Goal: Obtain resource: Obtain resource

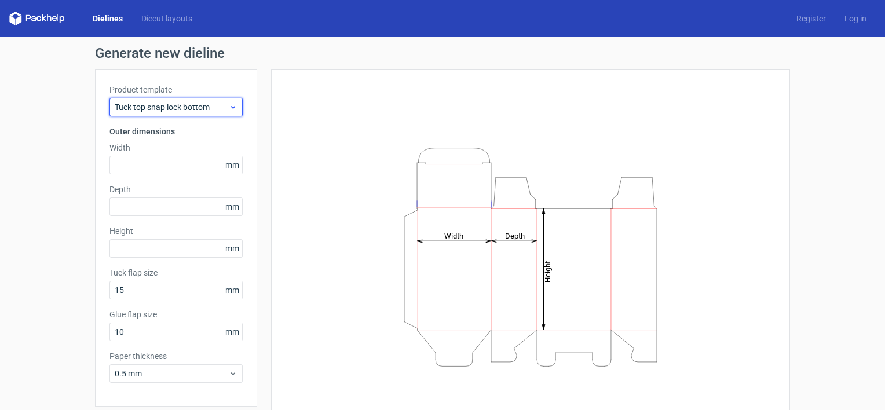
click at [229, 107] on icon at bounding box center [233, 107] width 9 height 9
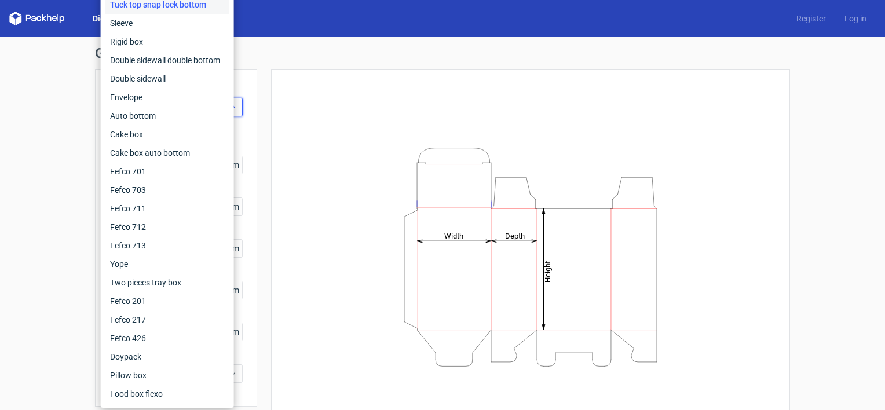
click at [224, 107] on div "Auto bottom" at bounding box center [167, 116] width 124 height 19
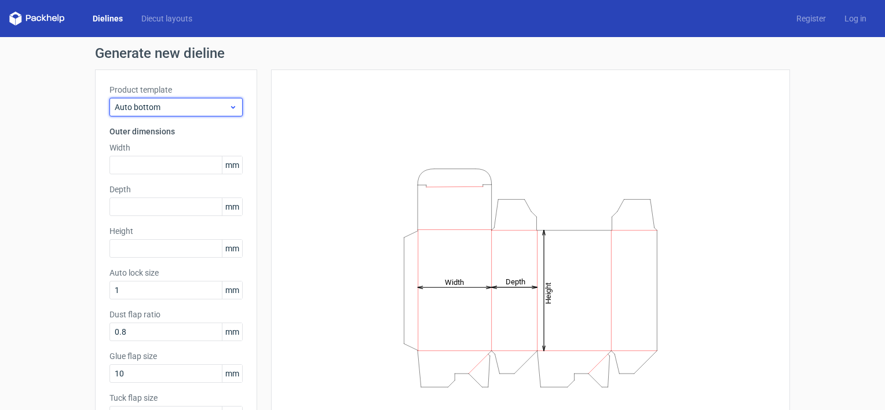
click at [236, 112] on div "Auto bottom" at bounding box center [176, 107] width 133 height 19
click at [236, 111] on div "Auto bottom" at bounding box center [176, 107] width 133 height 19
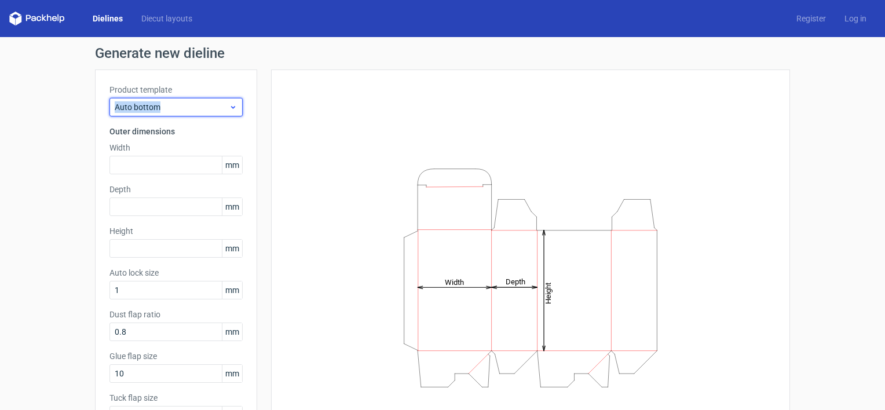
click at [236, 111] on div "Auto bottom" at bounding box center [176, 107] width 133 height 19
drag, startPoint x: 236, startPoint y: 111, endPoint x: 170, endPoint y: 23, distance: 110.4
click at [170, 23] on link "Diecut layouts" at bounding box center [167, 19] width 70 height 12
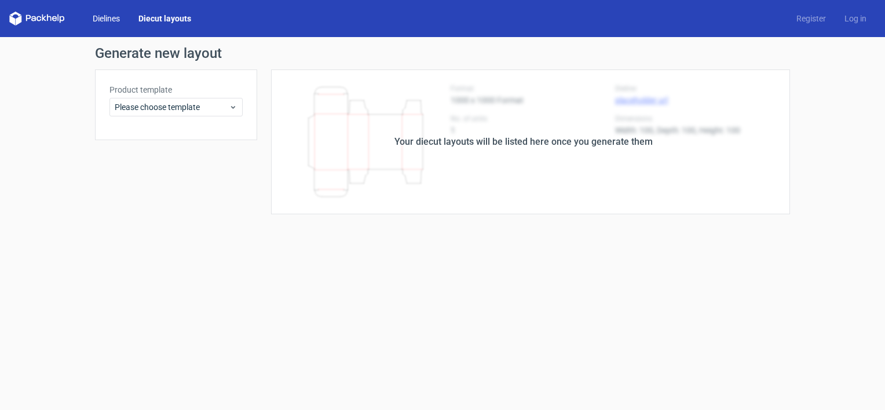
click at [95, 14] on link "Dielines" at bounding box center [106, 19] width 46 height 12
